Goal: Transaction & Acquisition: Book appointment/travel/reservation

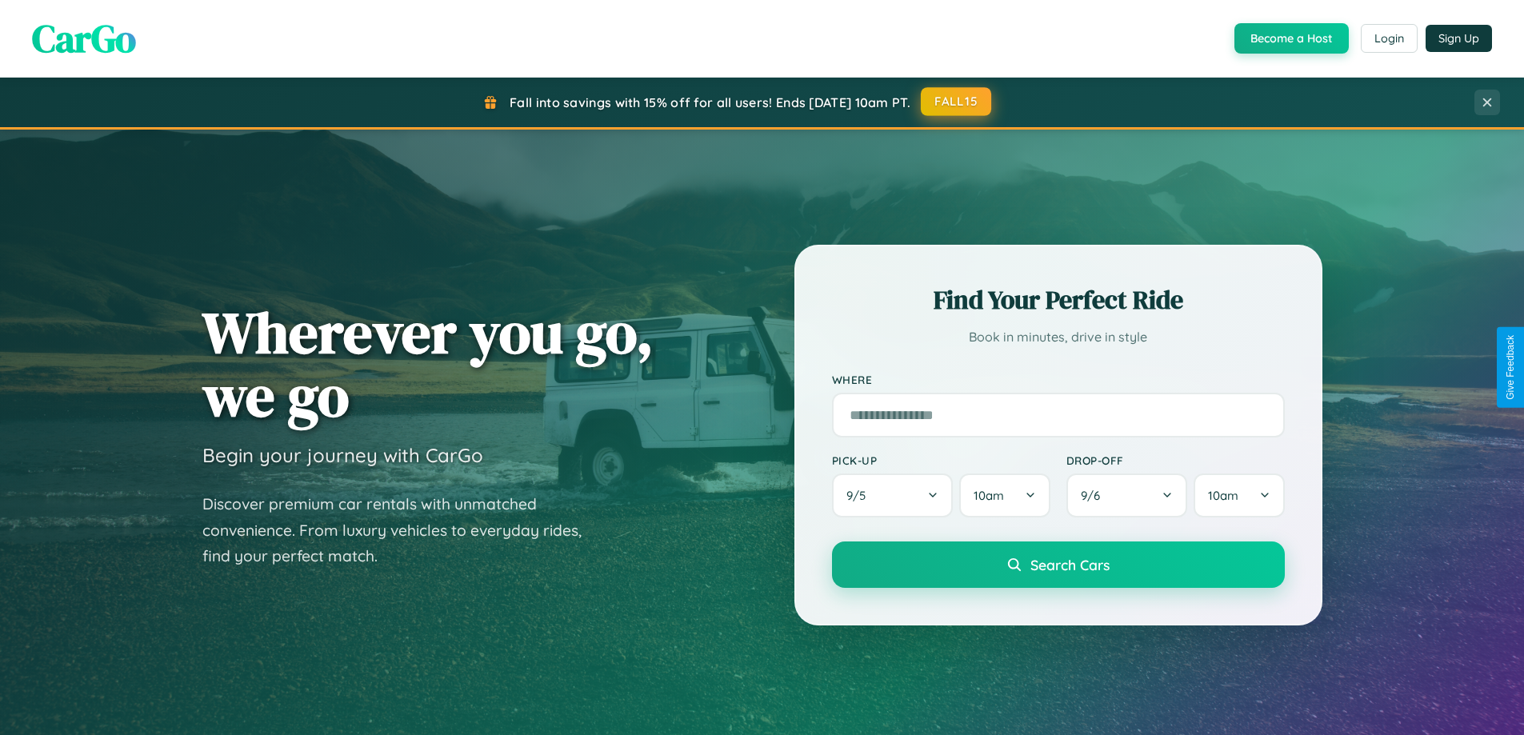
click at [957, 102] on button "FALL15" at bounding box center [956, 101] width 70 height 29
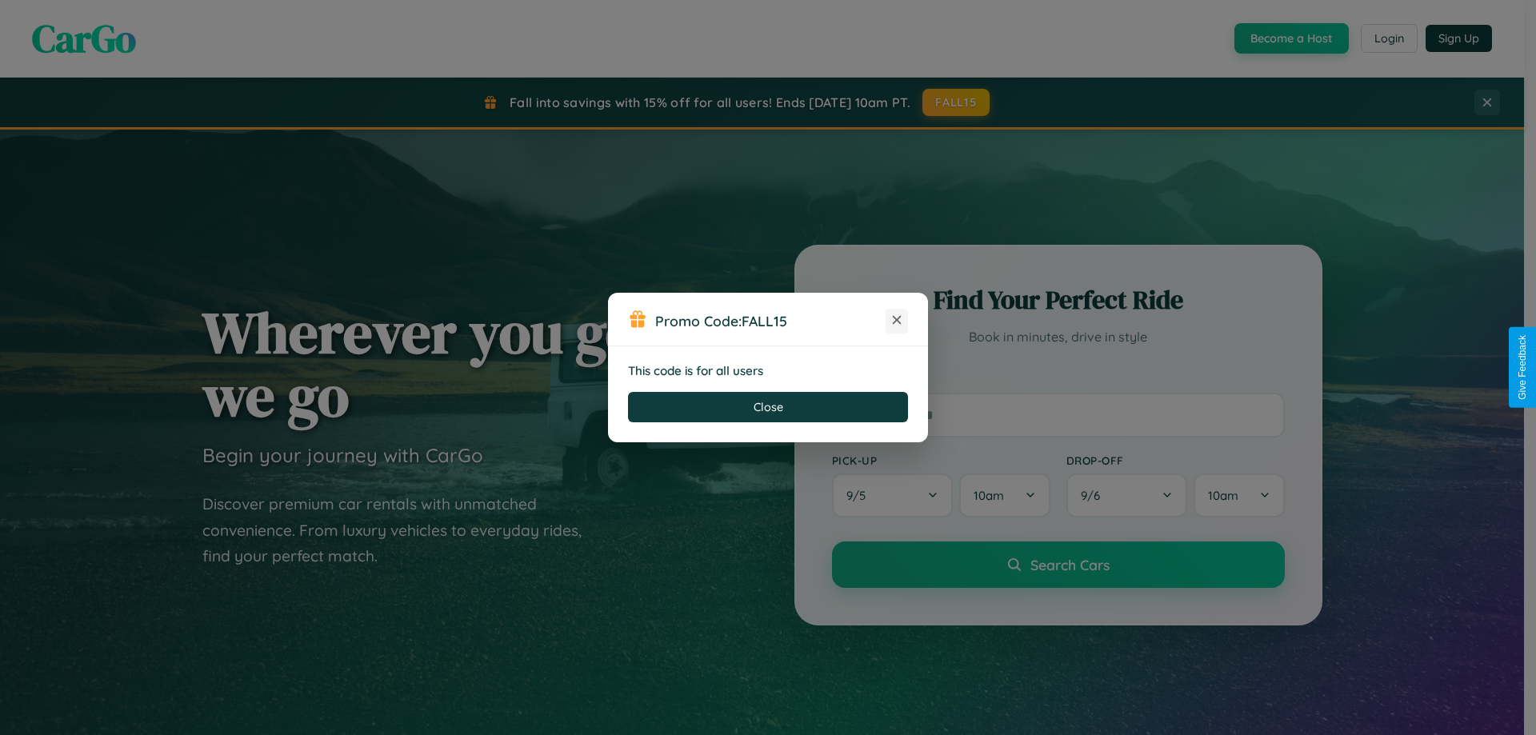
click at [897, 321] on icon at bounding box center [897, 320] width 16 height 16
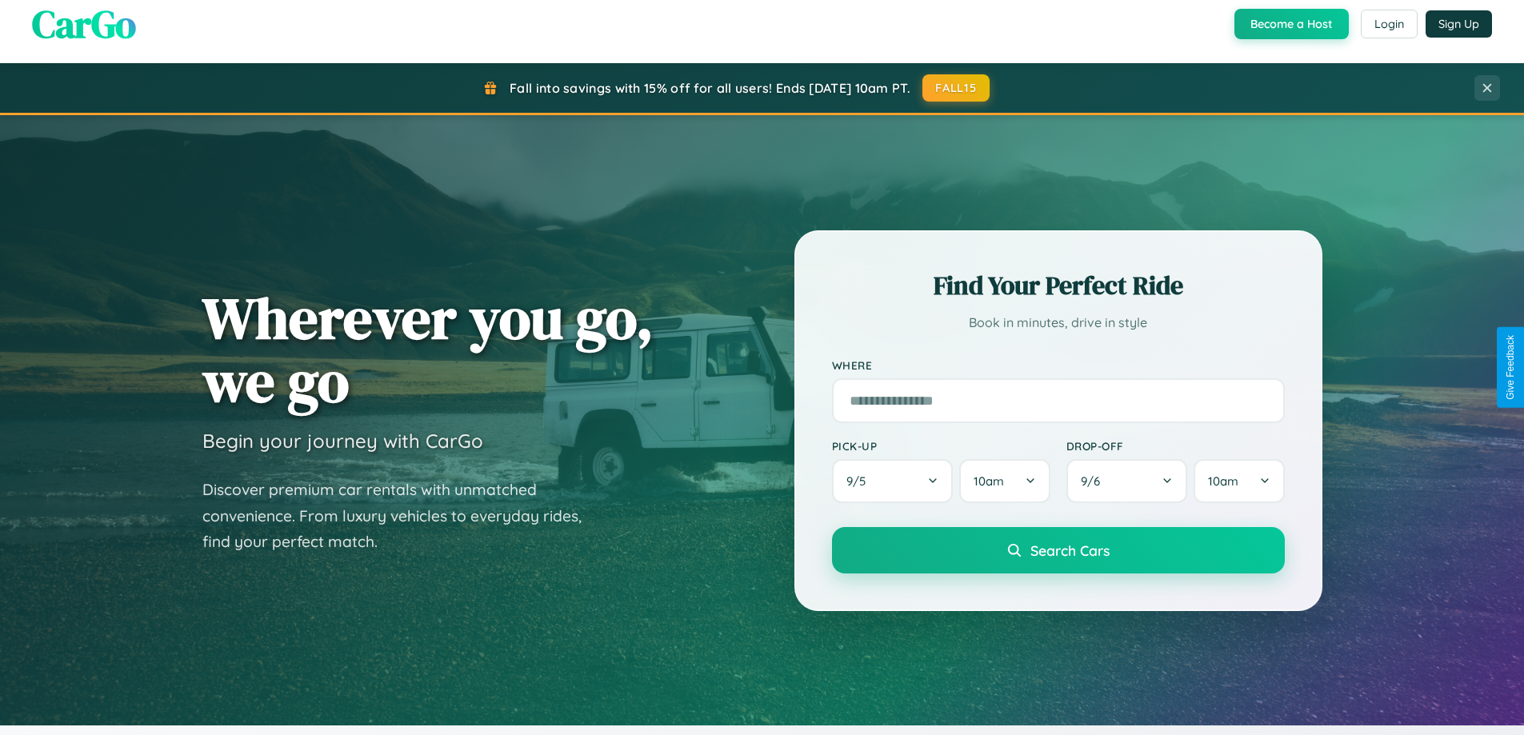
scroll to position [689, 0]
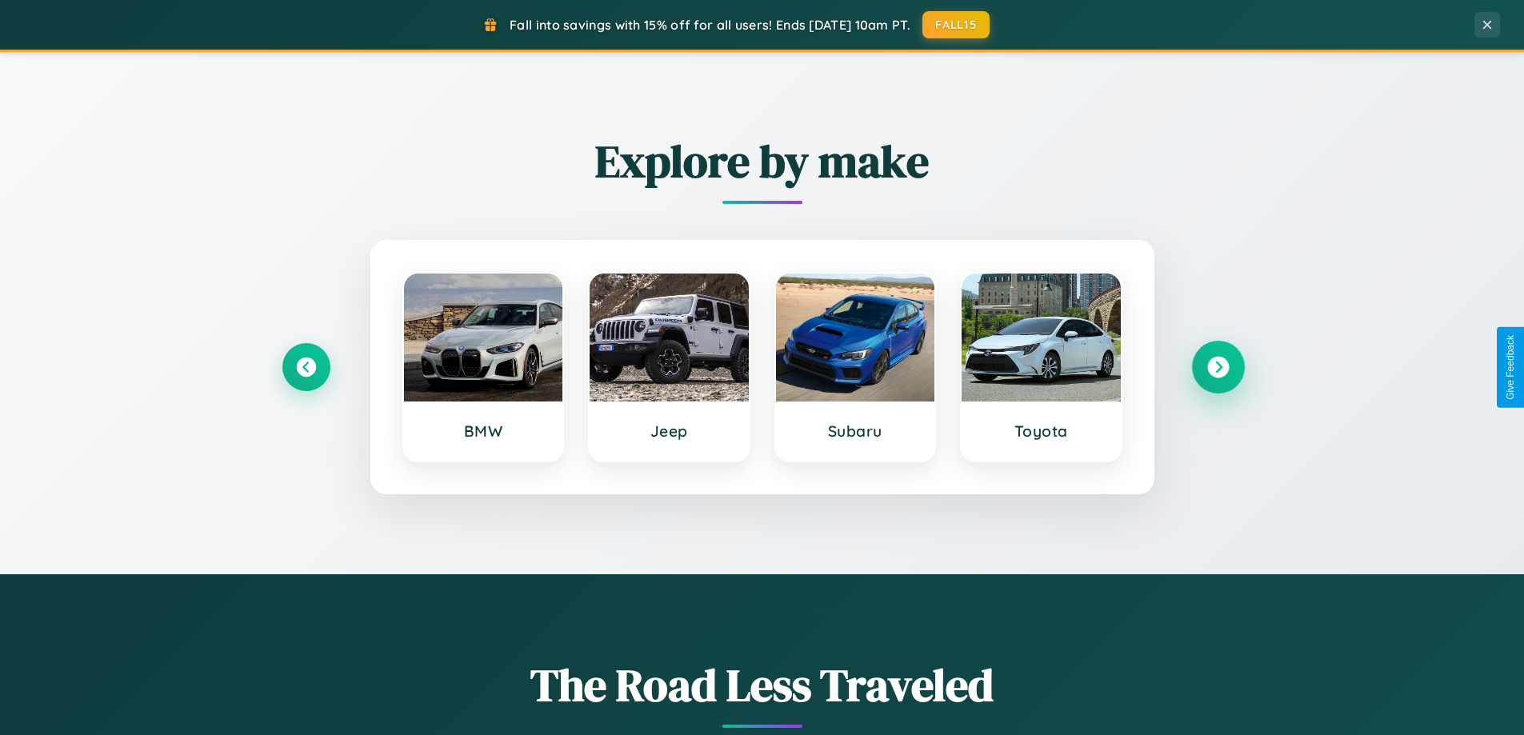
click at [1217, 367] on icon at bounding box center [1218, 368] width 22 height 22
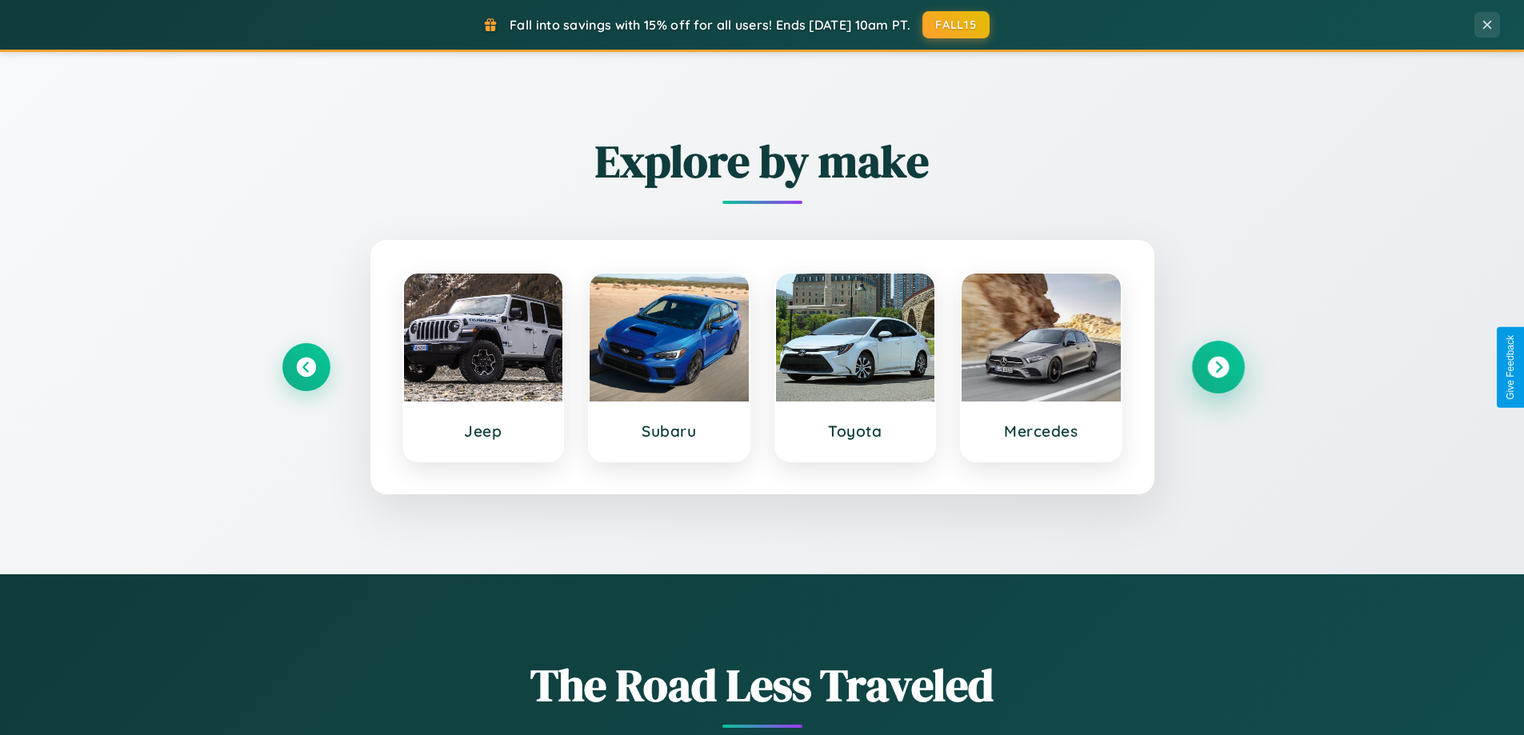
click at [1217, 367] on icon at bounding box center [1218, 368] width 22 height 22
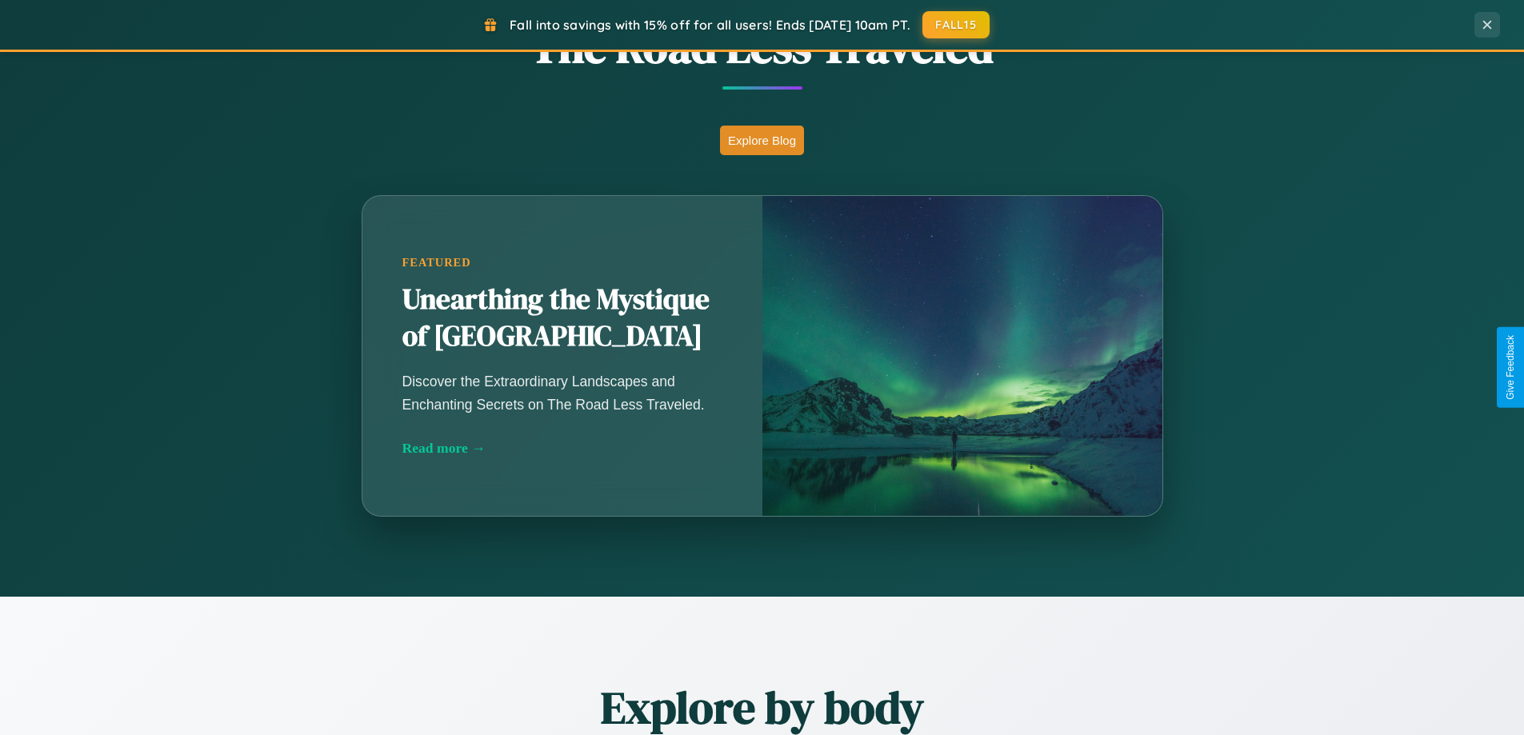
scroll to position [2570, 0]
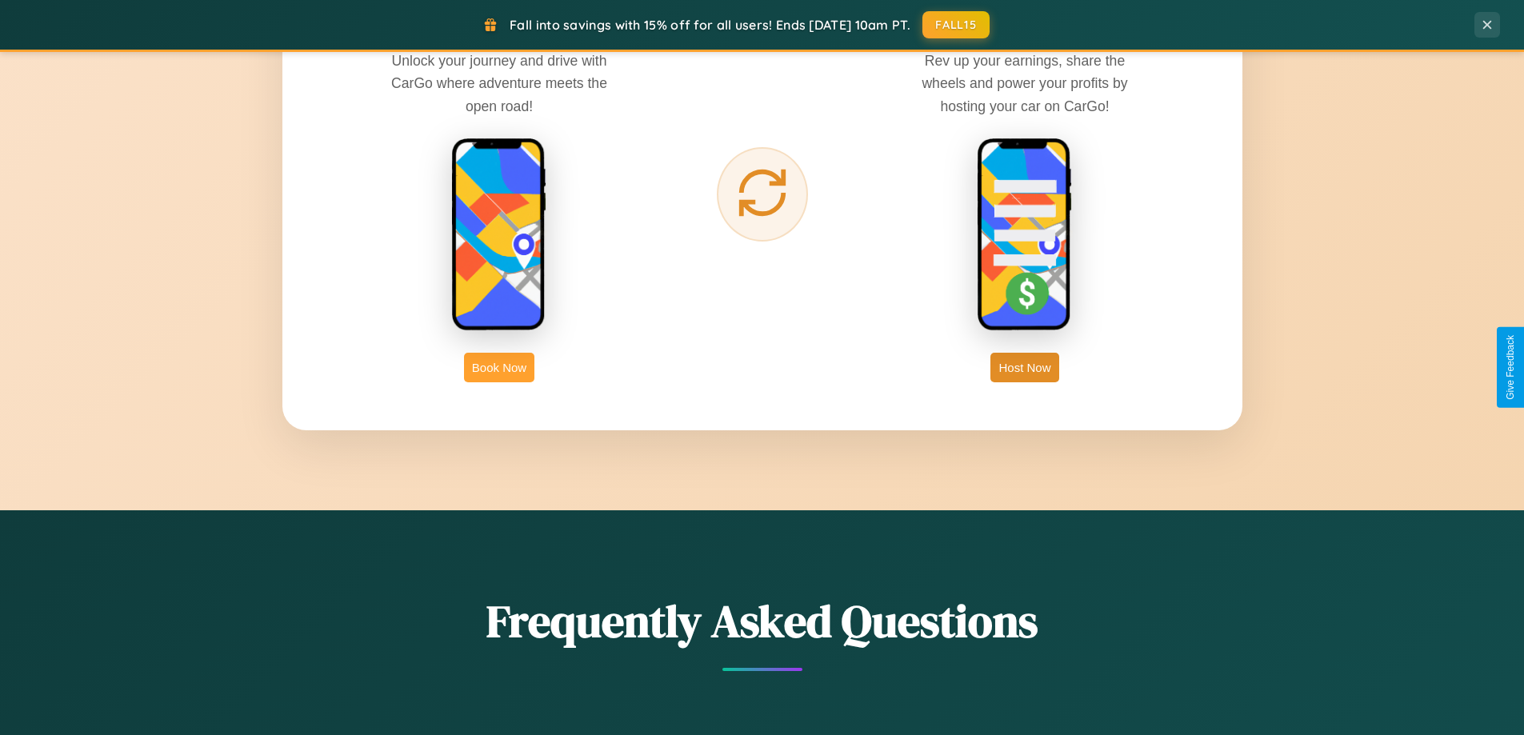
click at [499, 367] on button "Book Now" at bounding box center [499, 368] width 70 height 30
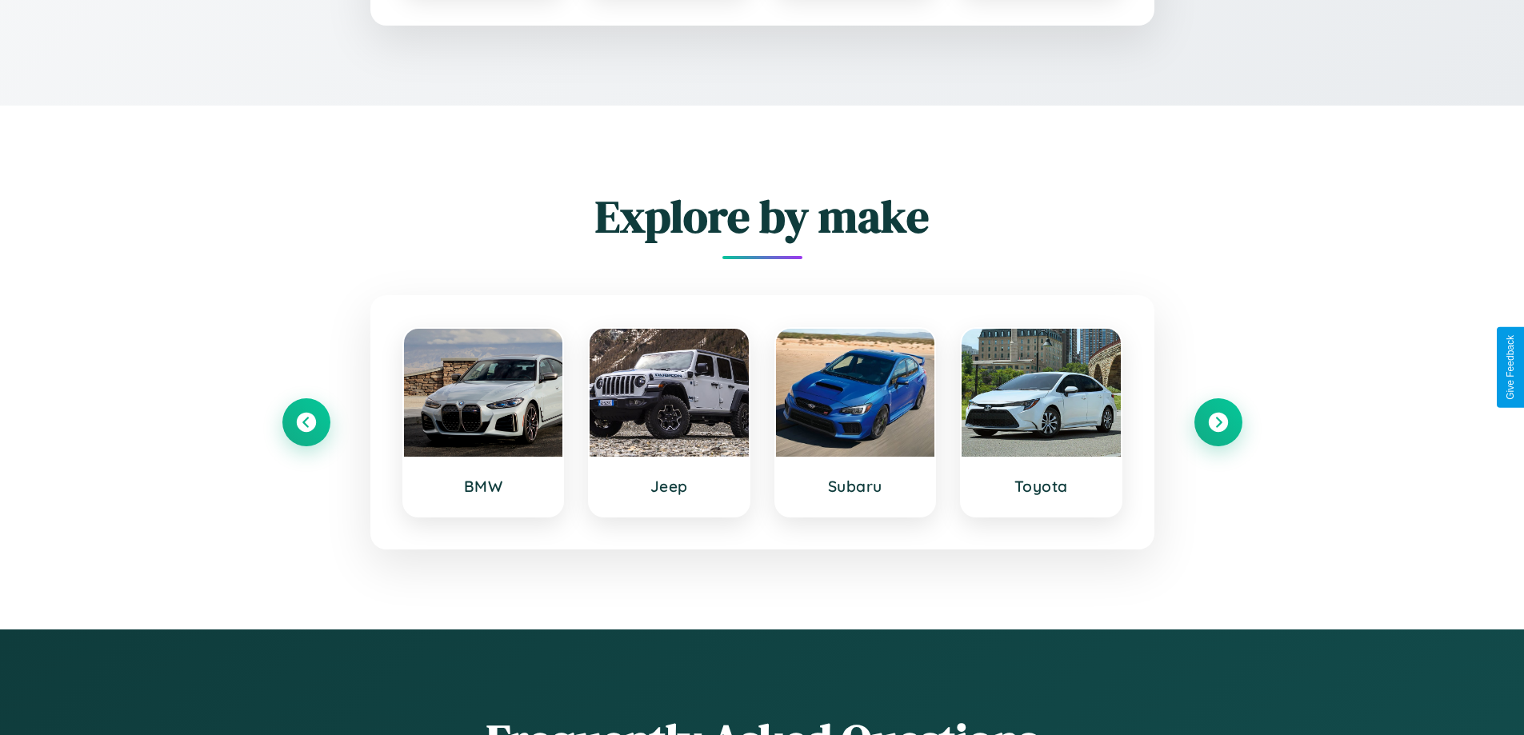
scroll to position [1333, 0]
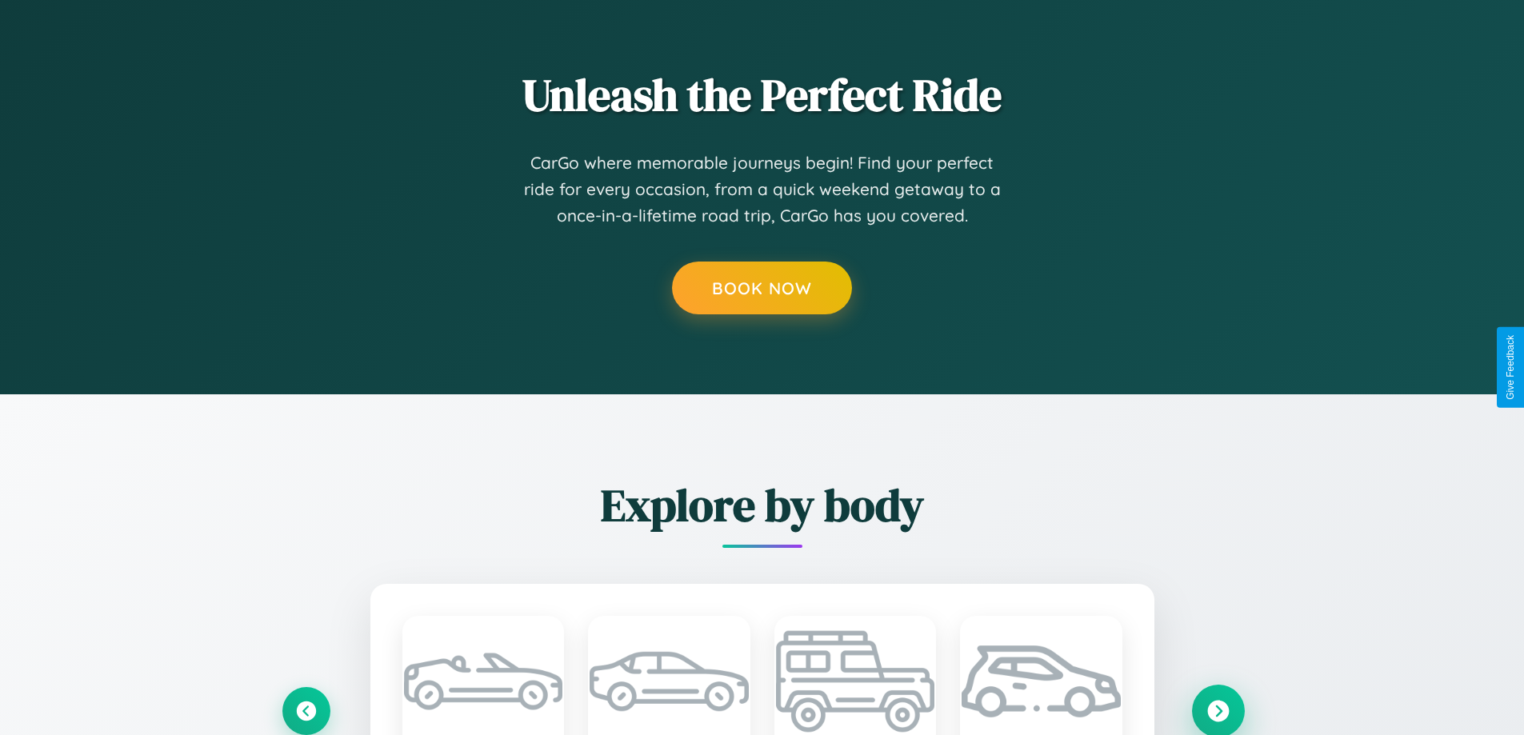
click at [1217, 710] on icon at bounding box center [1218, 711] width 22 height 22
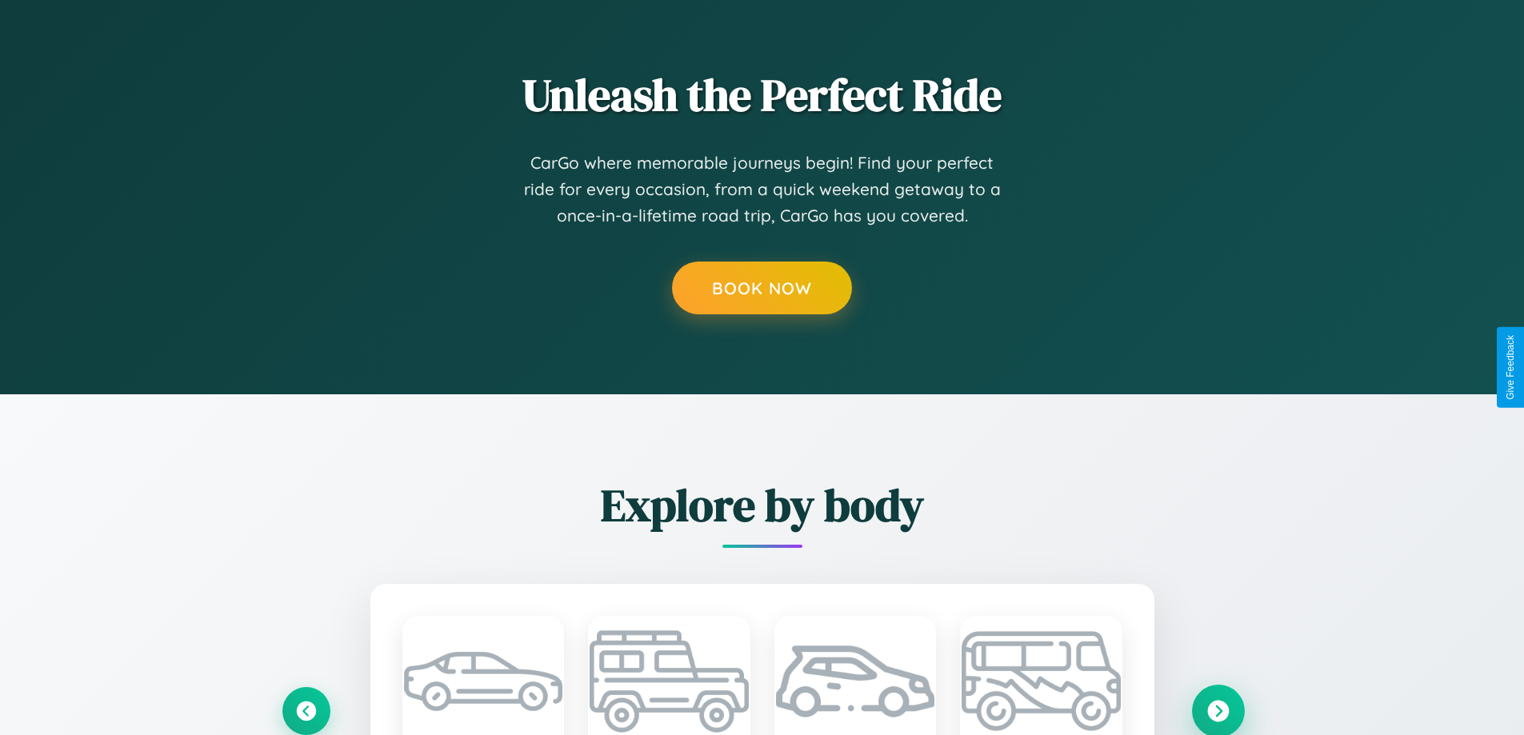
click at [1217, 709] on icon at bounding box center [1218, 711] width 22 height 22
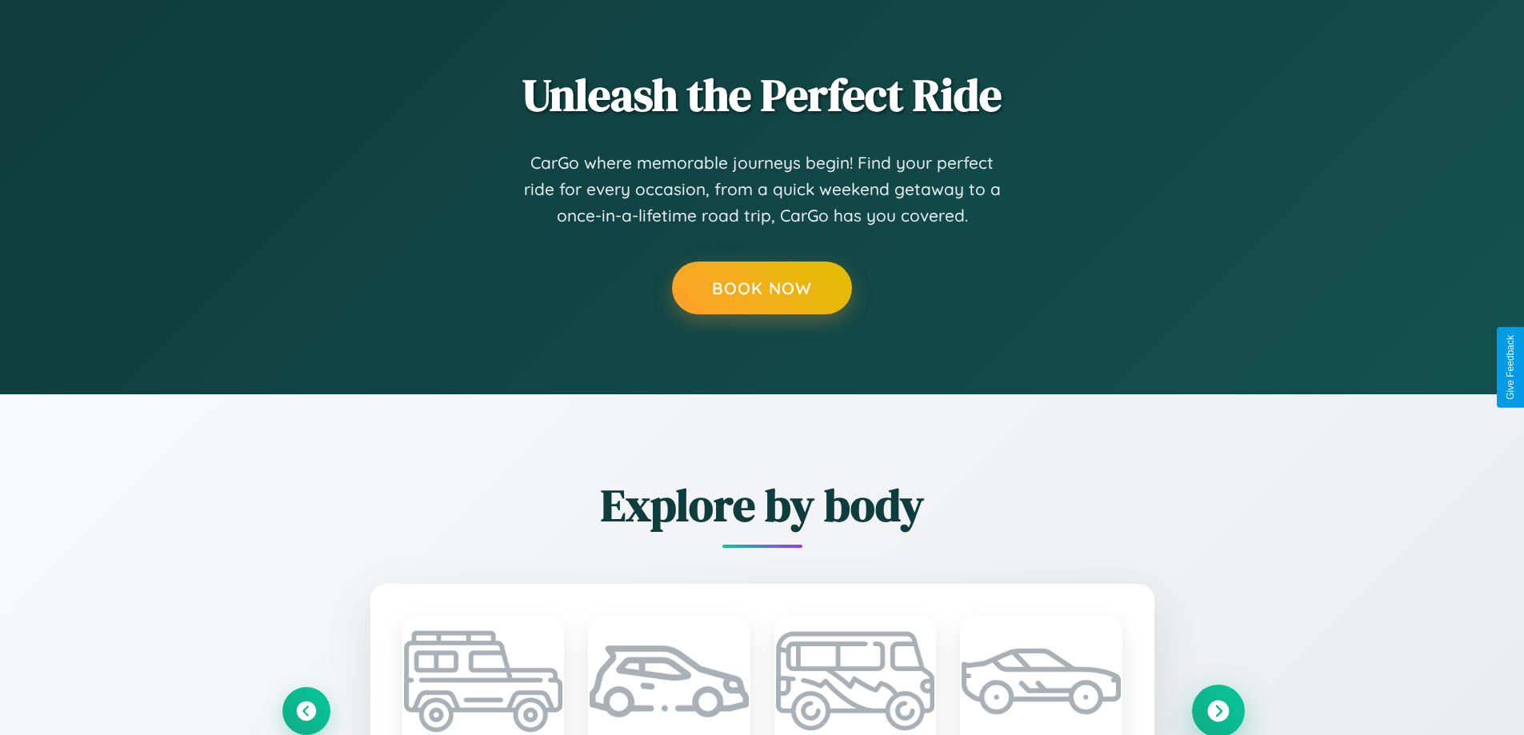
click at [1217, 709] on icon at bounding box center [1218, 711] width 22 height 22
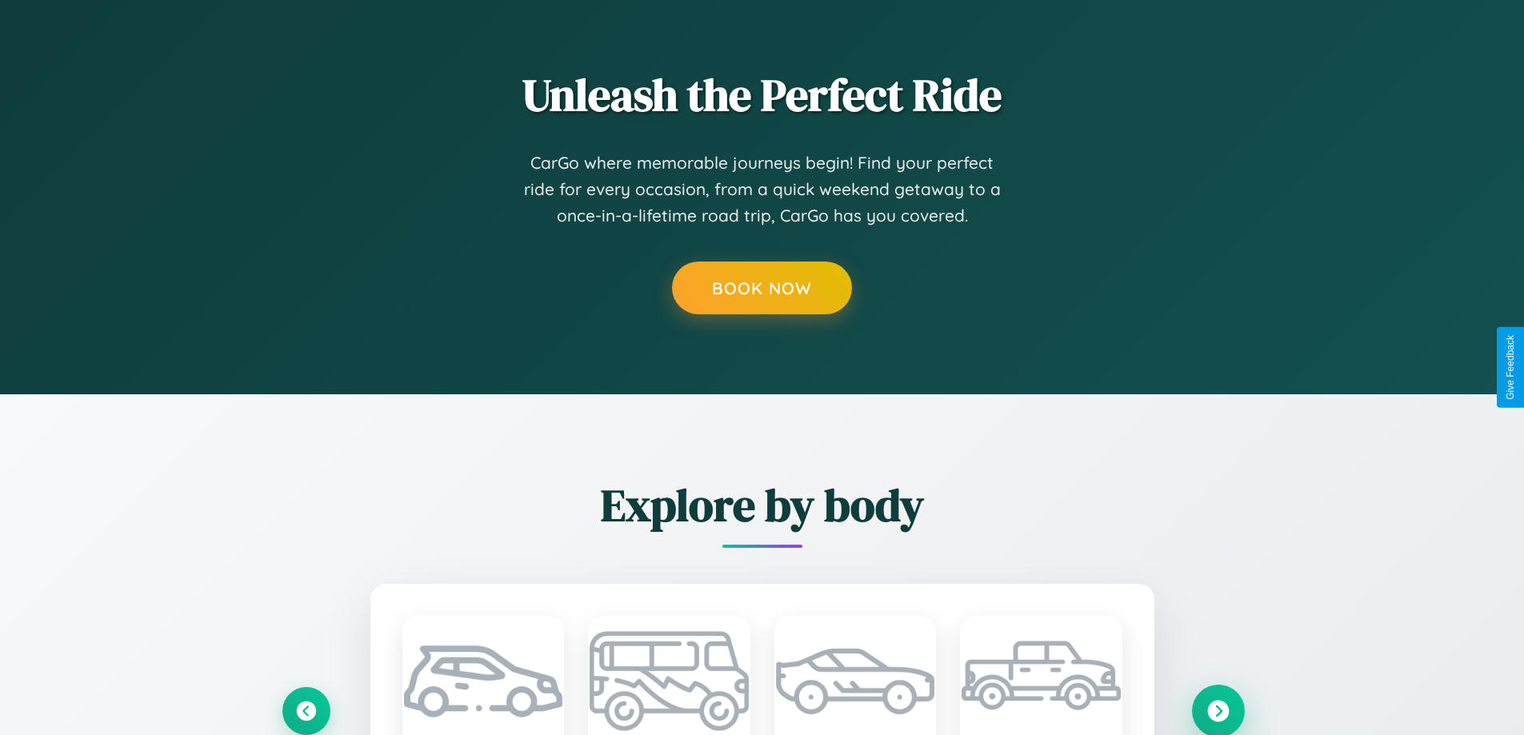
click at [1217, 709] on icon at bounding box center [1218, 711] width 22 height 22
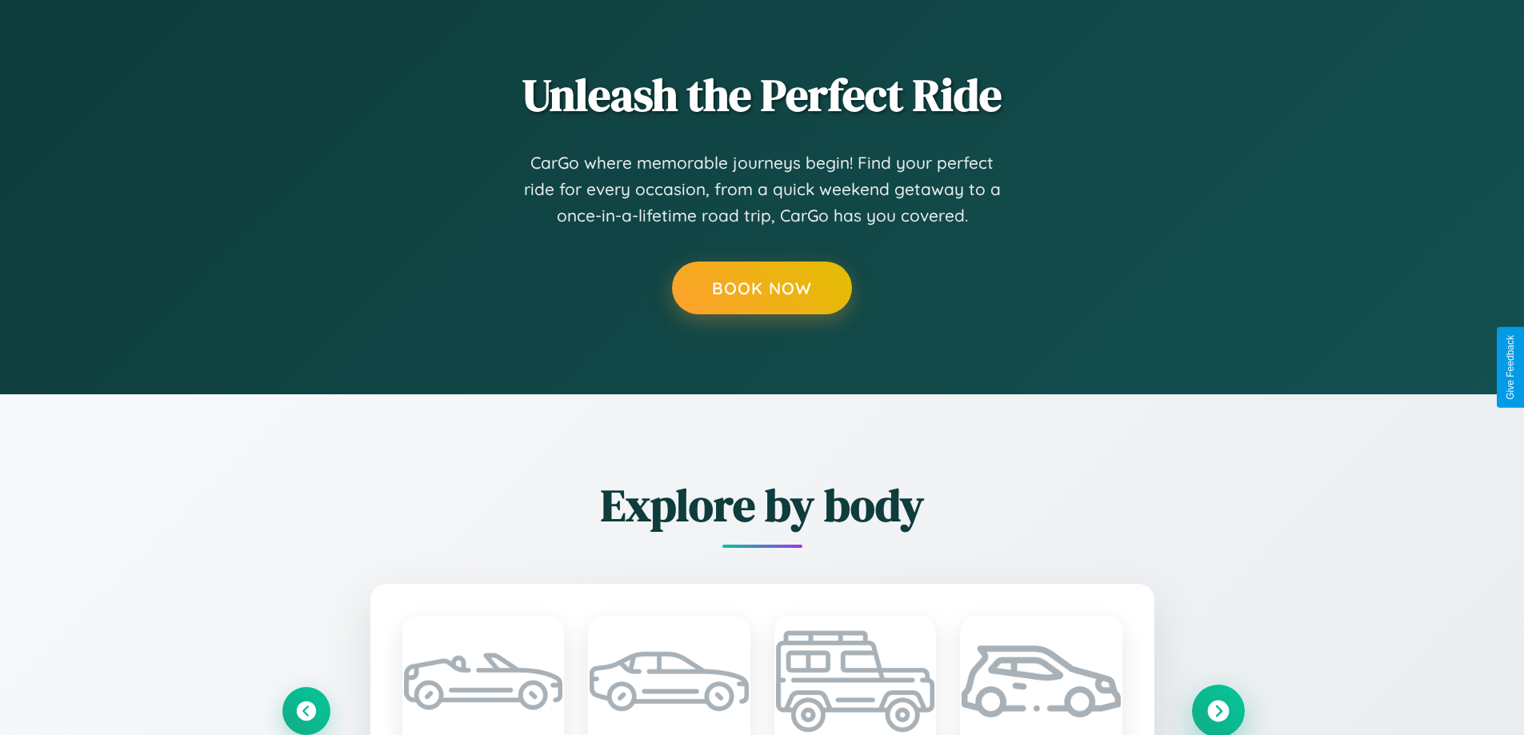
click at [1217, 710] on icon at bounding box center [1218, 711] width 22 height 22
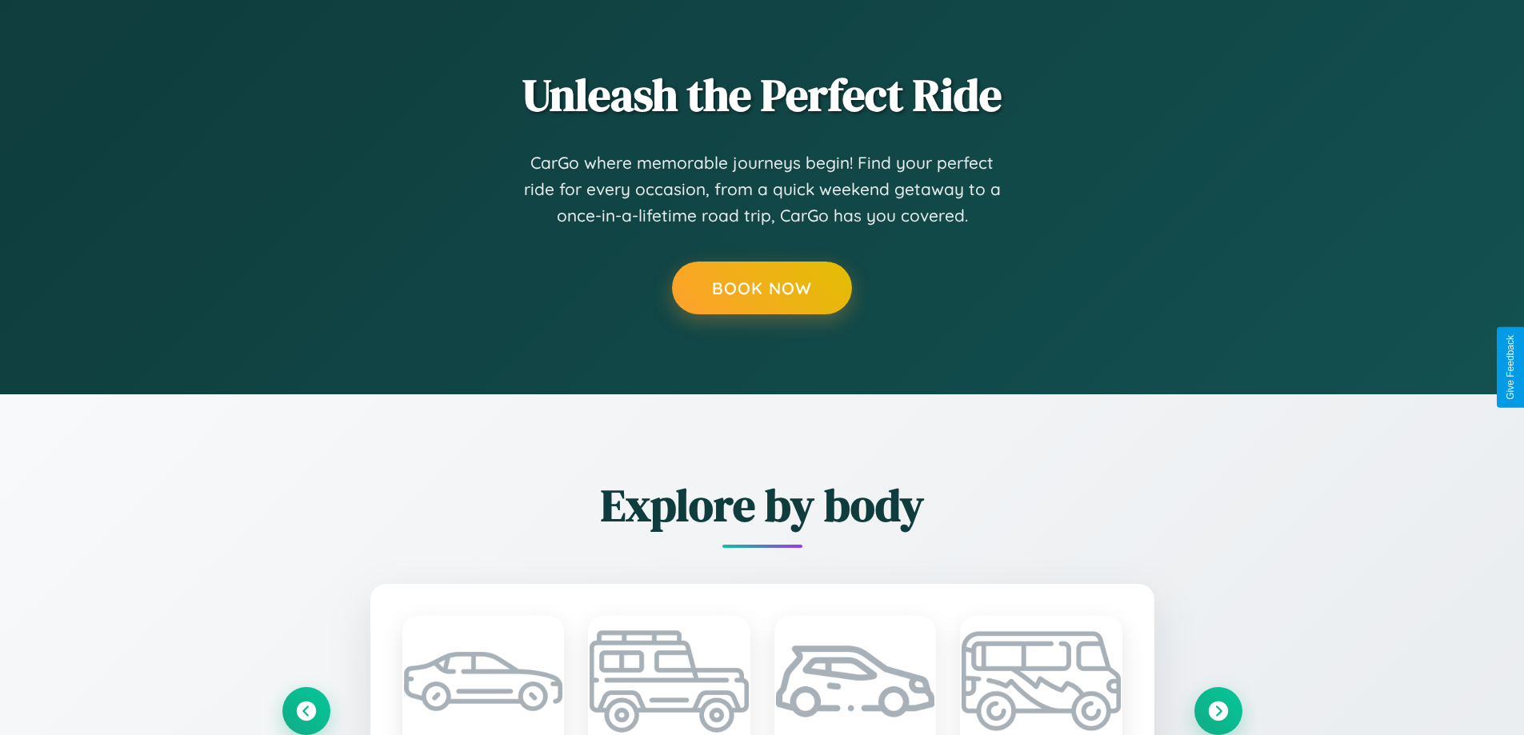
scroll to position [0, 0]
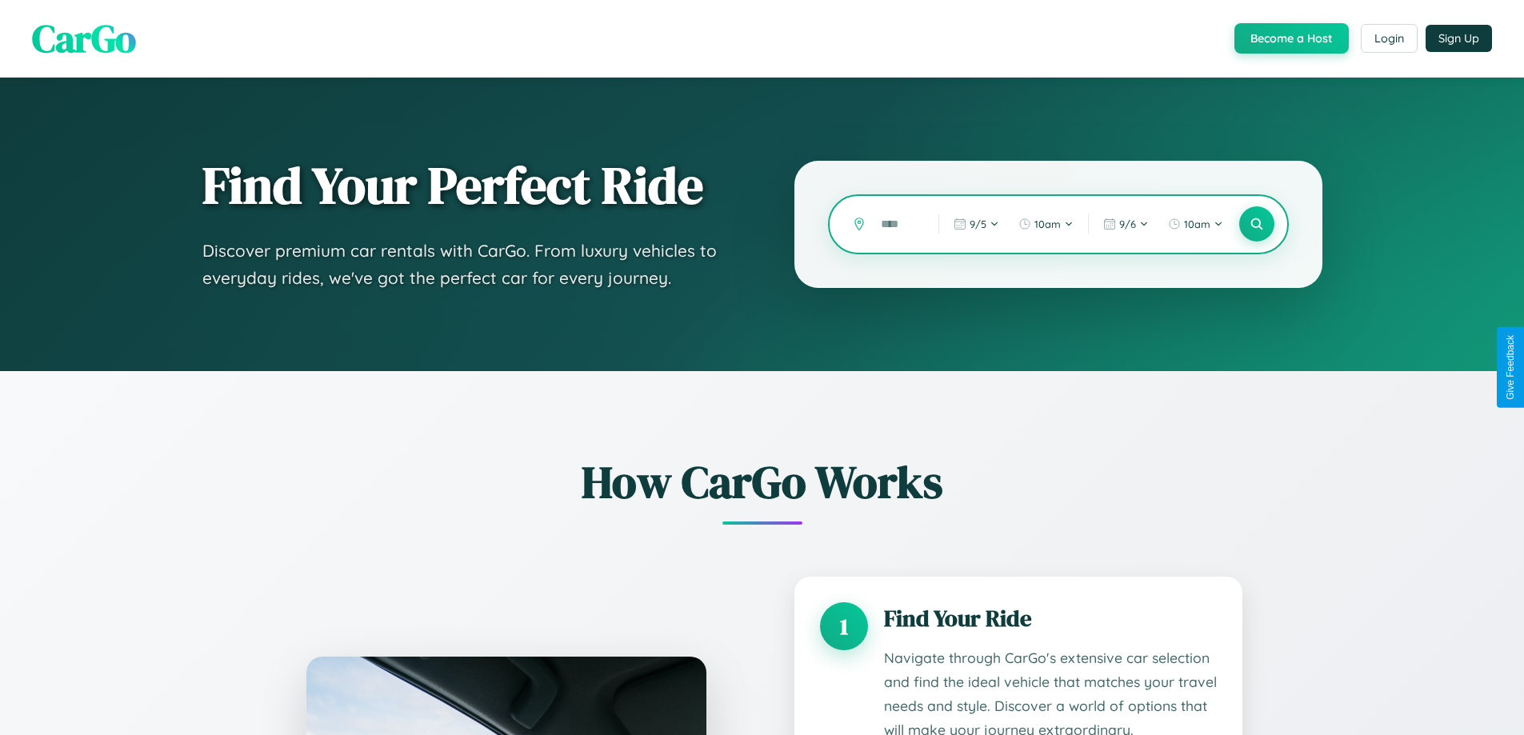
click at [897, 224] on input "text" at bounding box center [898, 224] width 50 height 28
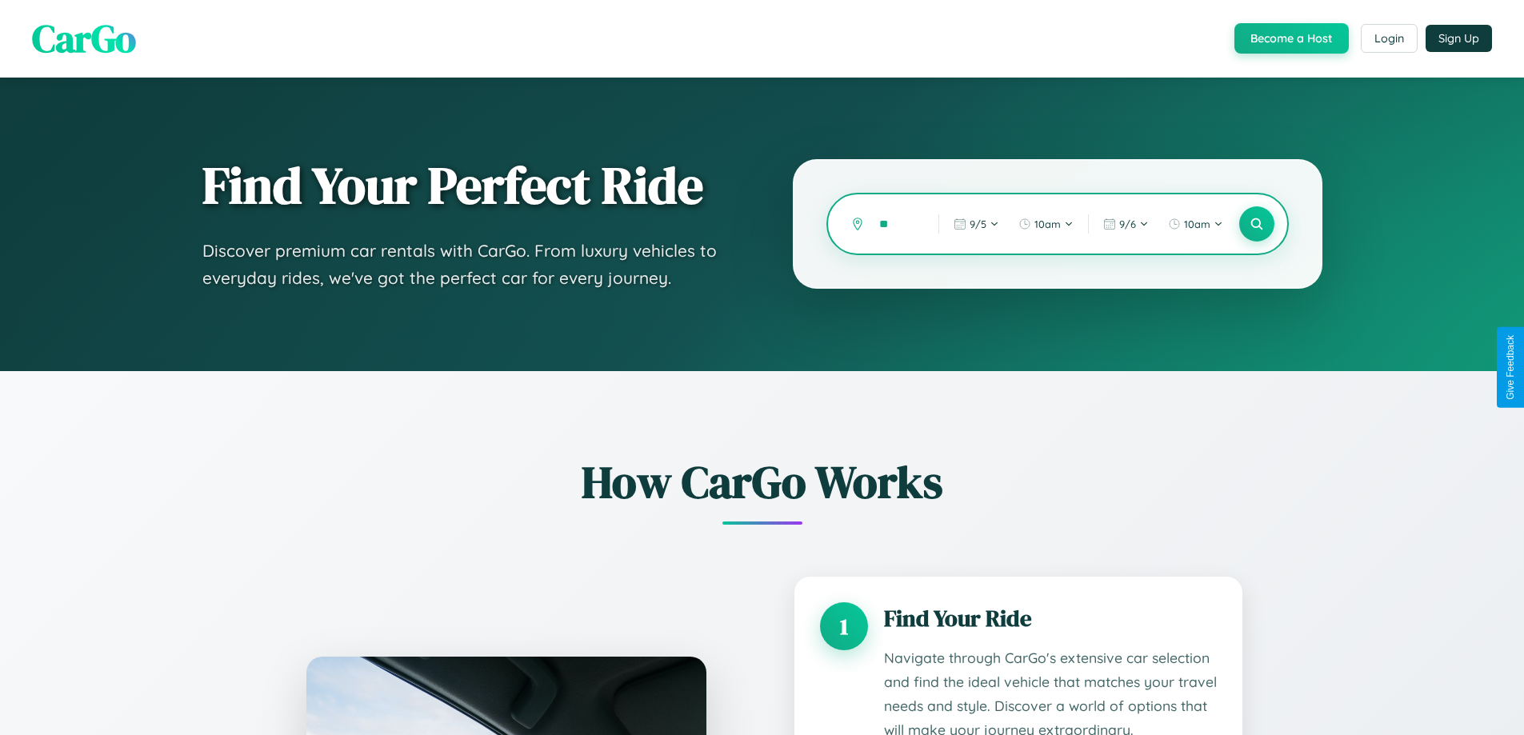
type input "*"
type input "******"
click at [1256, 224] on icon at bounding box center [1255, 224] width 15 height 15
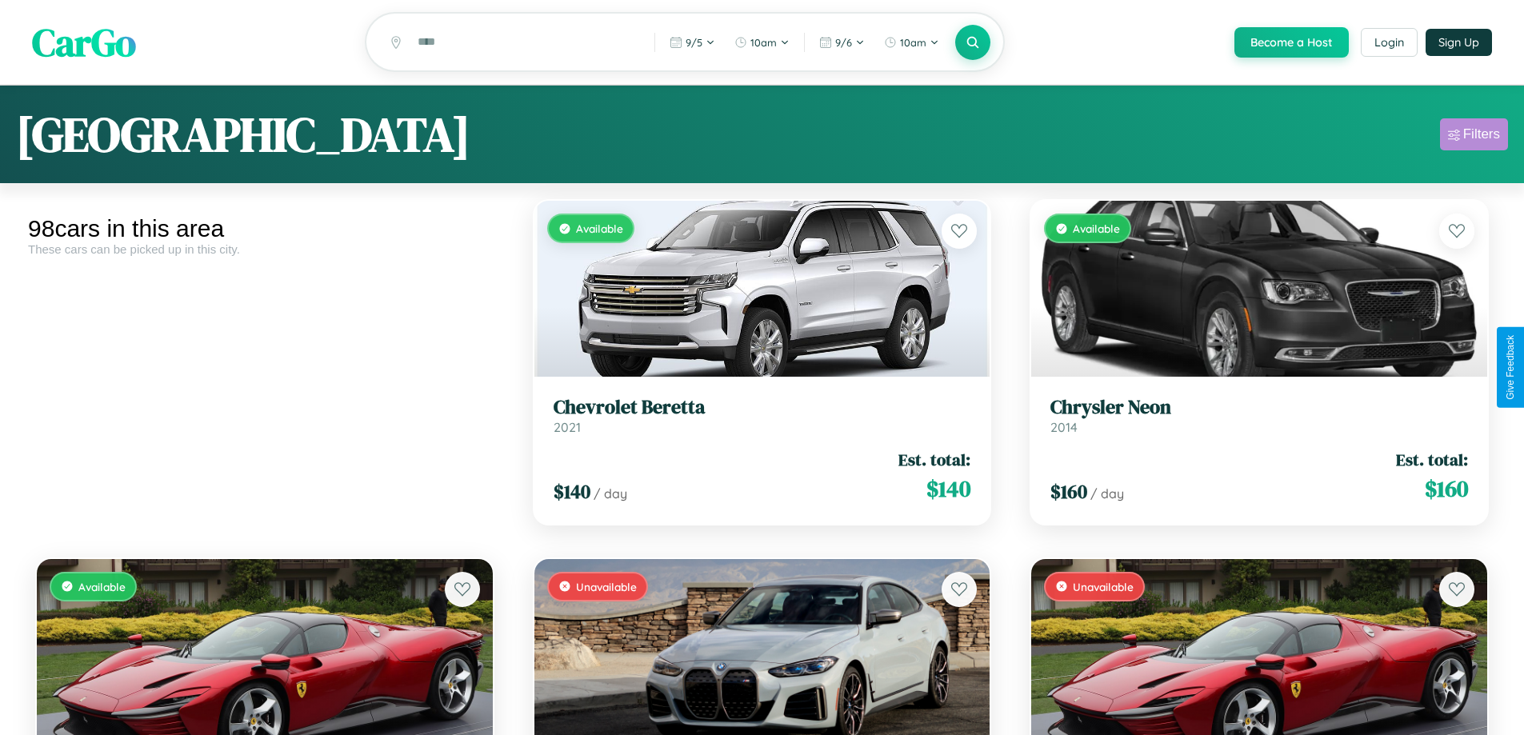
click at [1473, 137] on div "Filters" at bounding box center [1481, 134] width 37 height 16
